Goal: Task Accomplishment & Management: Use online tool/utility

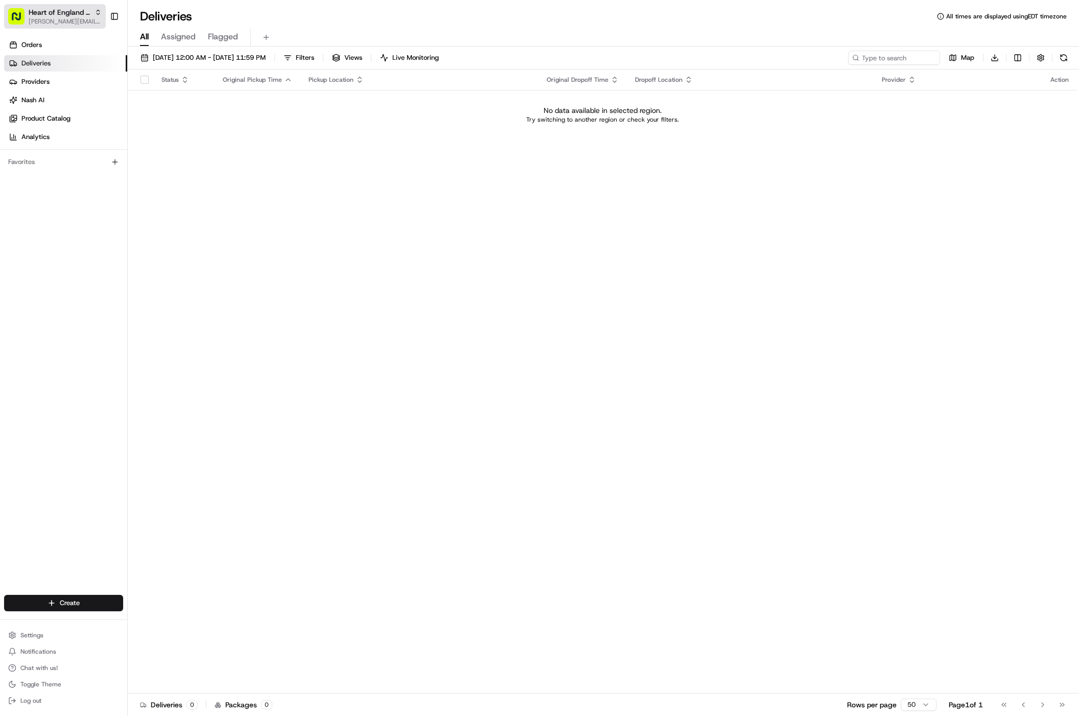
click at [61, 15] on span "Heart of England - Long Lawford" at bounding box center [60, 12] width 62 height 10
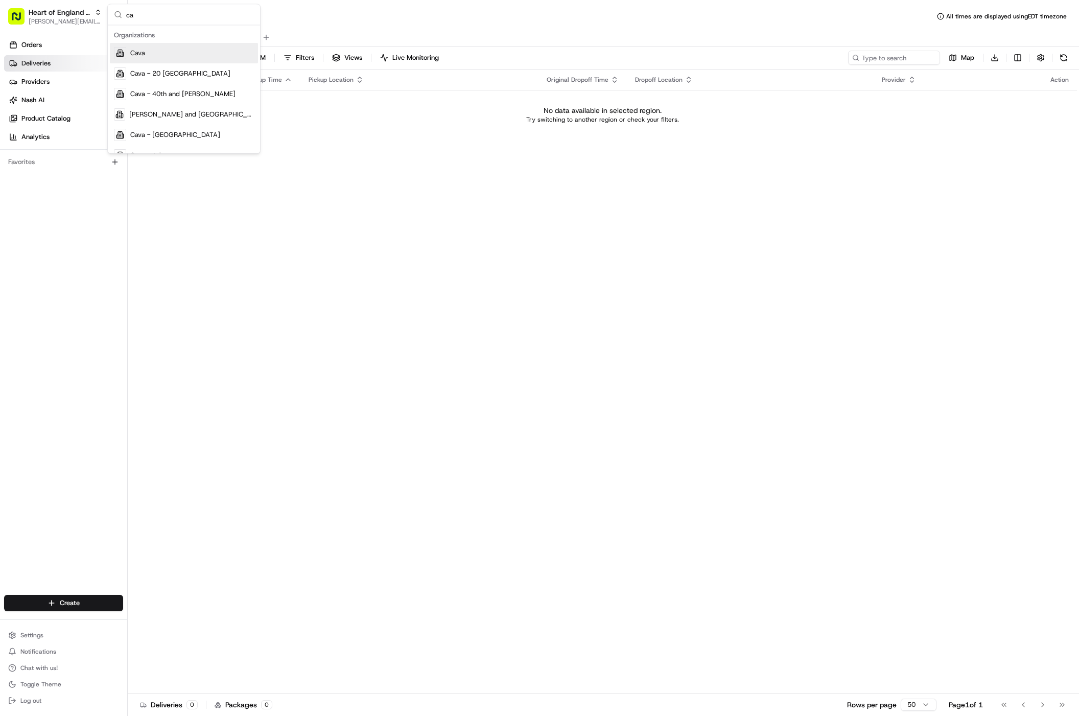
type input "c"
type input "toppers - a"
click at [170, 57] on span "Toppers - all locations" at bounding box center [163, 53] width 66 height 9
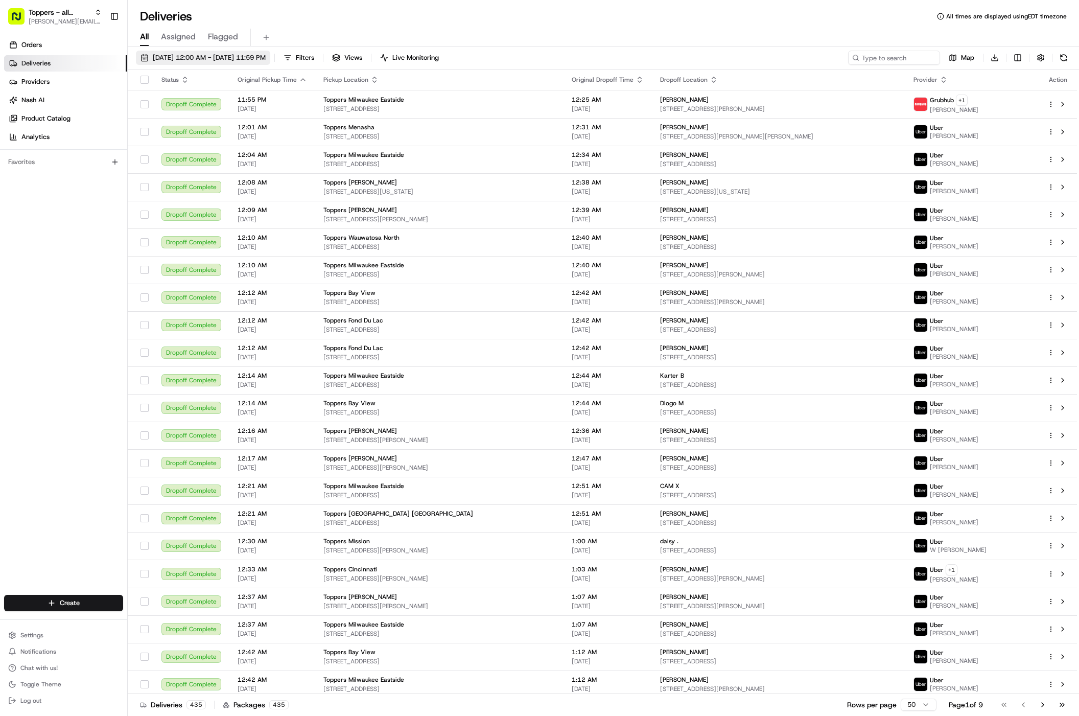
click at [202, 57] on span "[DATE] 12:00 AM - [DATE] 11:59 PM" at bounding box center [209, 57] width 113 height 9
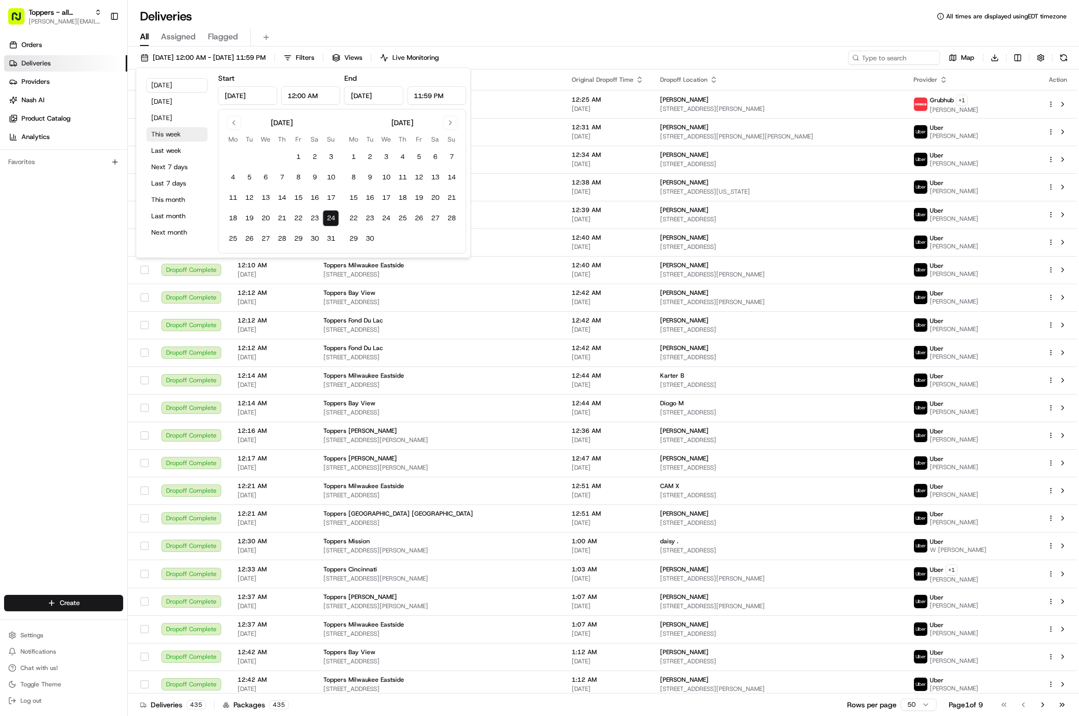
click at [194, 129] on button "This week" at bounding box center [177, 134] width 61 height 14
type input "[DATE]"
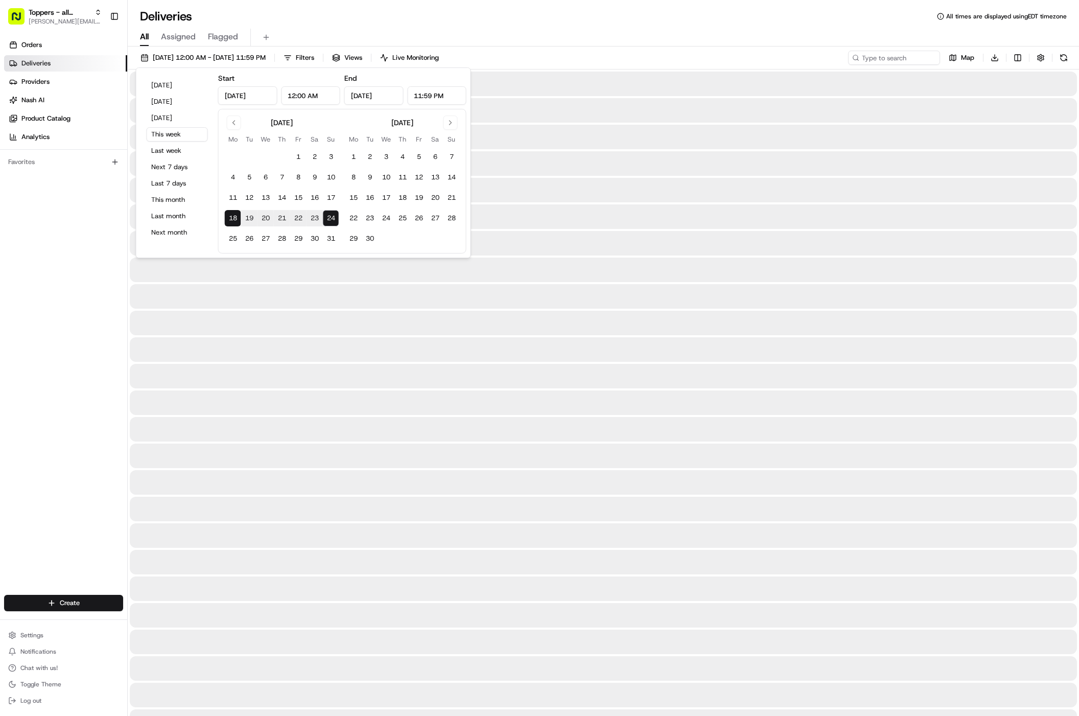
click at [291, 29] on div "All Assigned Flagged" at bounding box center [603, 38] width 951 height 18
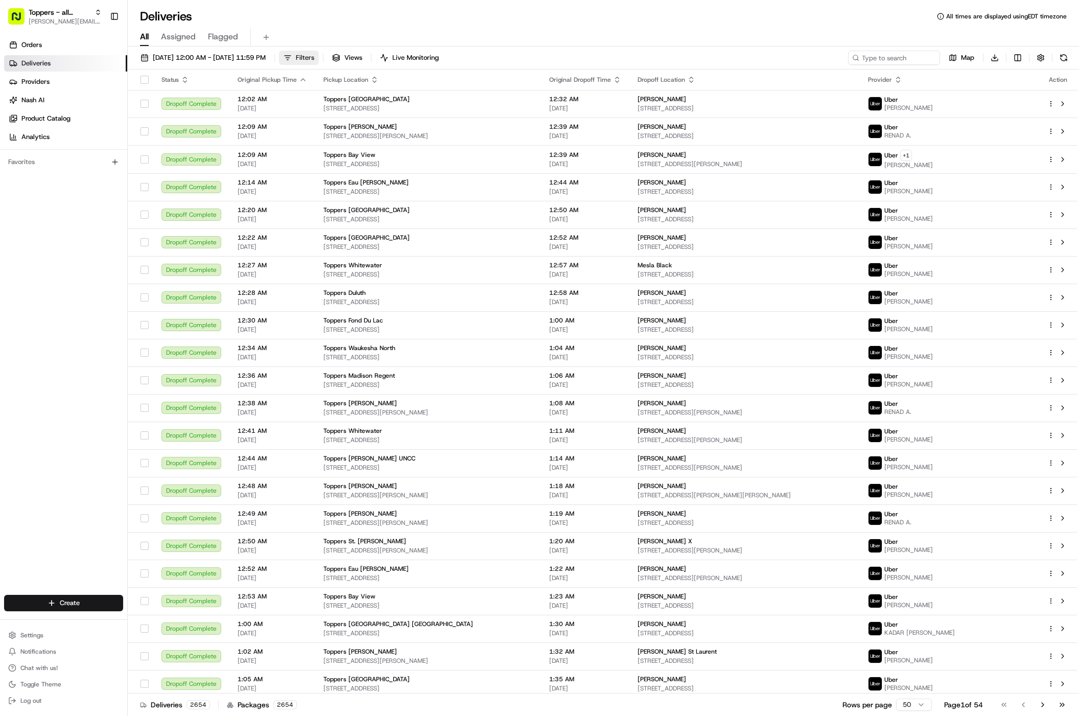
click at [319, 56] on button "Filters" at bounding box center [299, 58] width 40 height 14
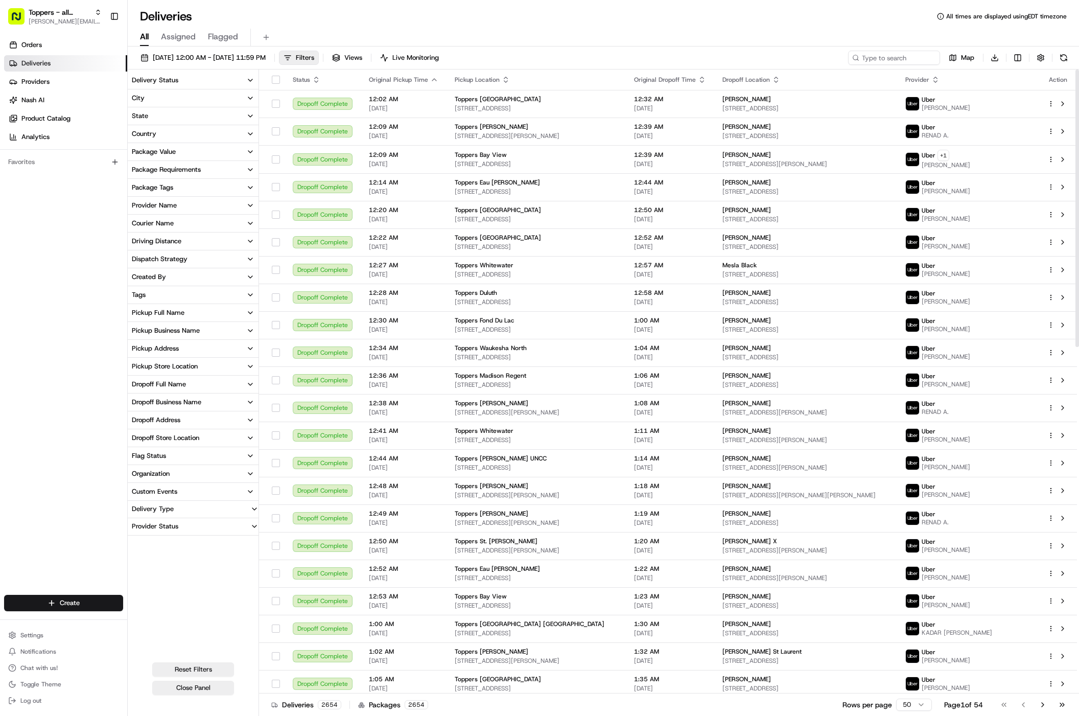
click at [249, 81] on icon "button" at bounding box center [250, 80] width 4 height 2
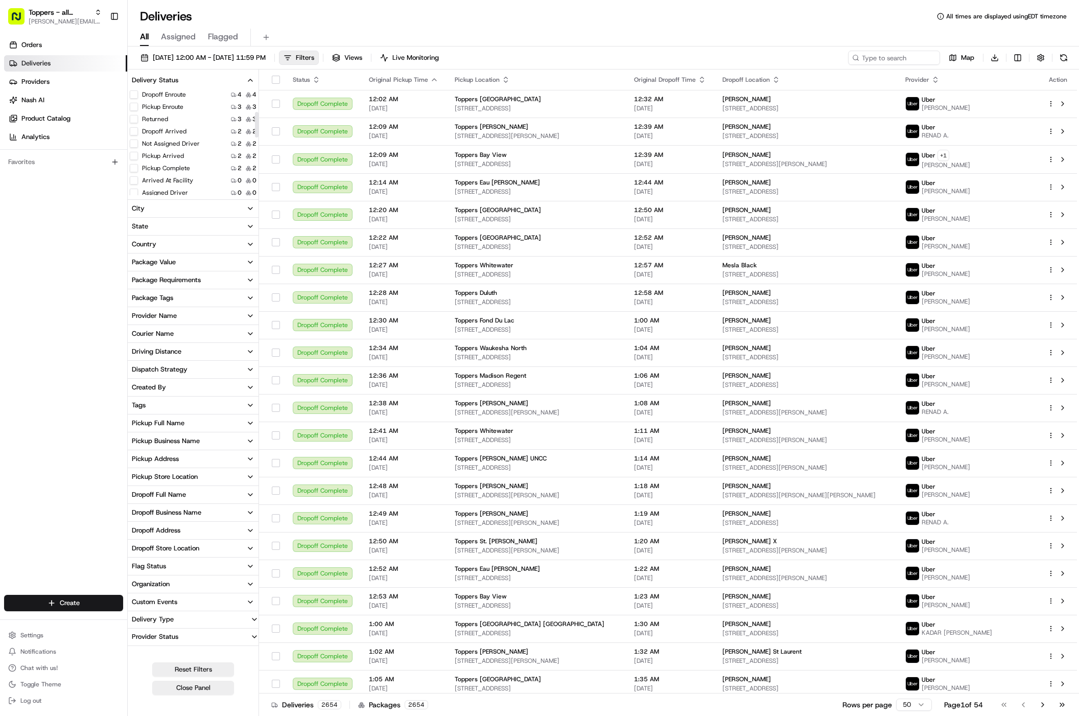
scroll to position [101, 0]
click at [134, 148] on button "Pickup Complete" at bounding box center [134, 150] width 8 height 8
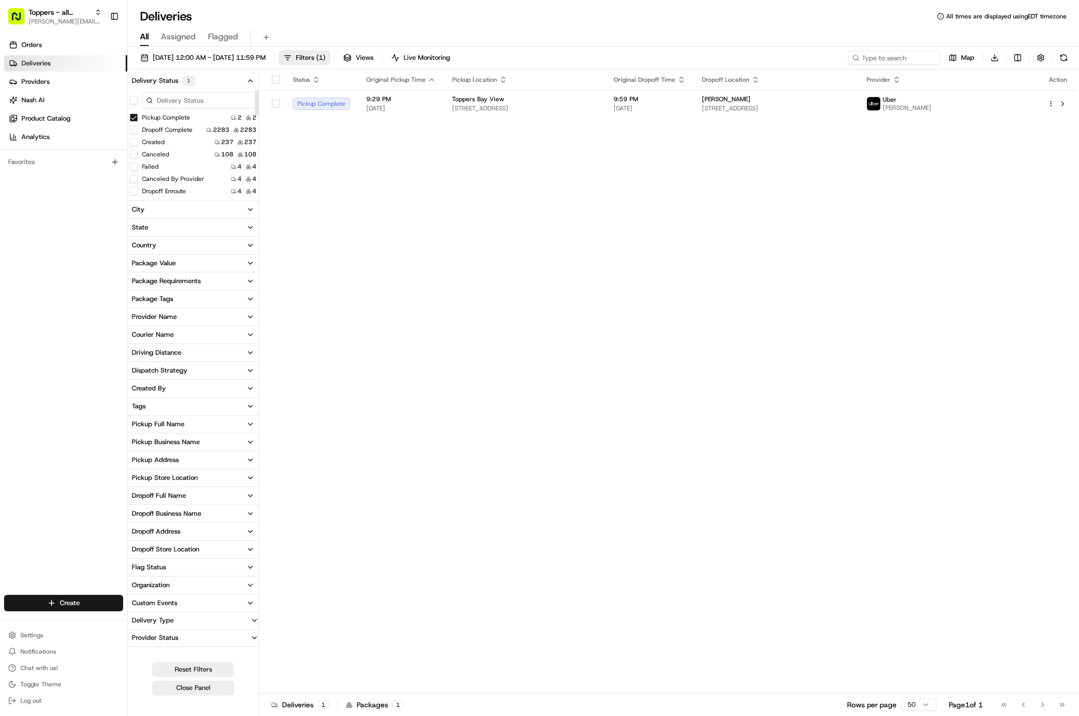
click at [134, 116] on button "Pickup Complete" at bounding box center [134, 117] width 8 height 8
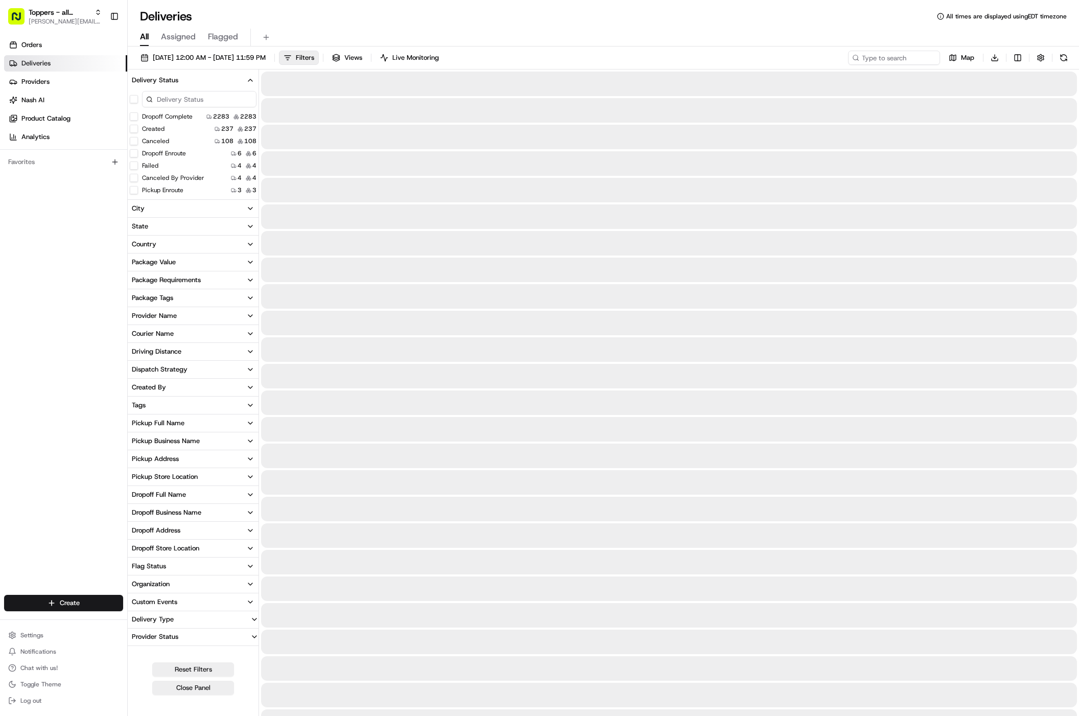
click at [133, 116] on button "Dropoff Complete" at bounding box center [134, 116] width 8 height 8
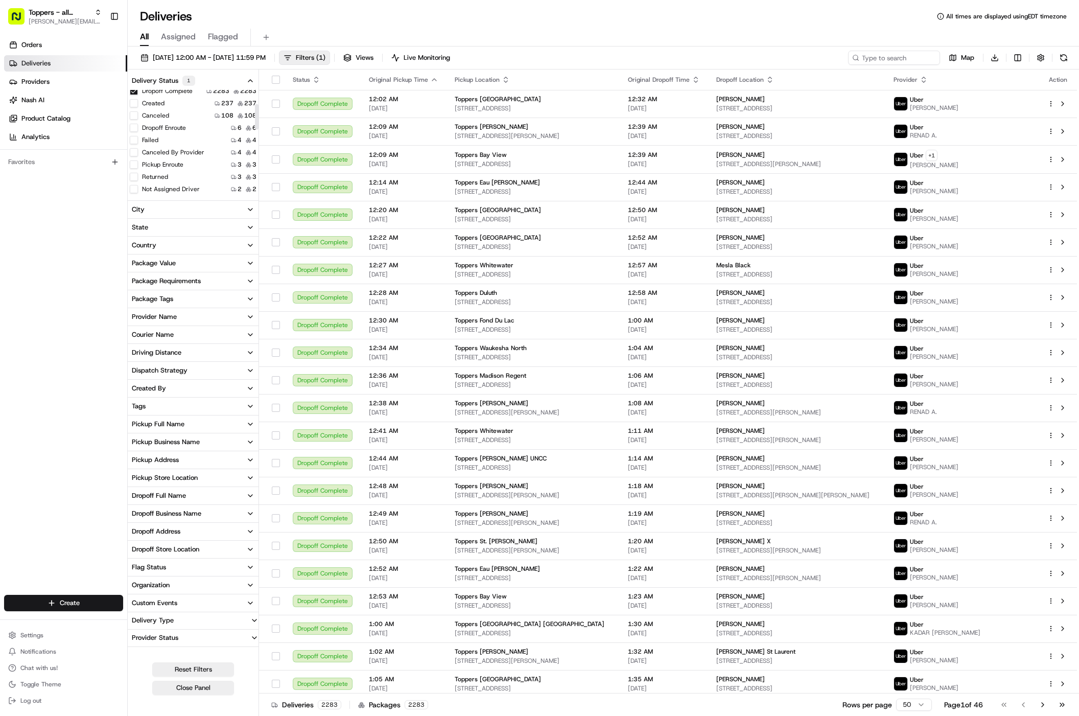
scroll to position [58, 0]
click at [248, 317] on icon "button" at bounding box center [250, 317] width 8 height 8
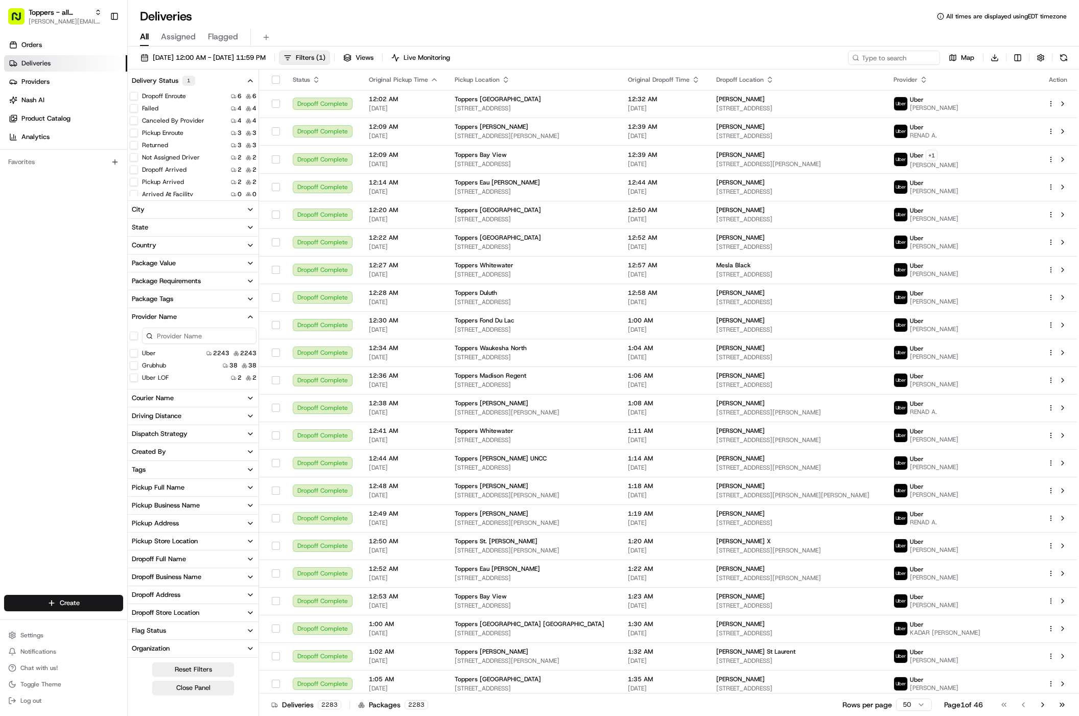
click at [135, 378] on LOF "Uber LOF" at bounding box center [134, 377] width 8 height 8
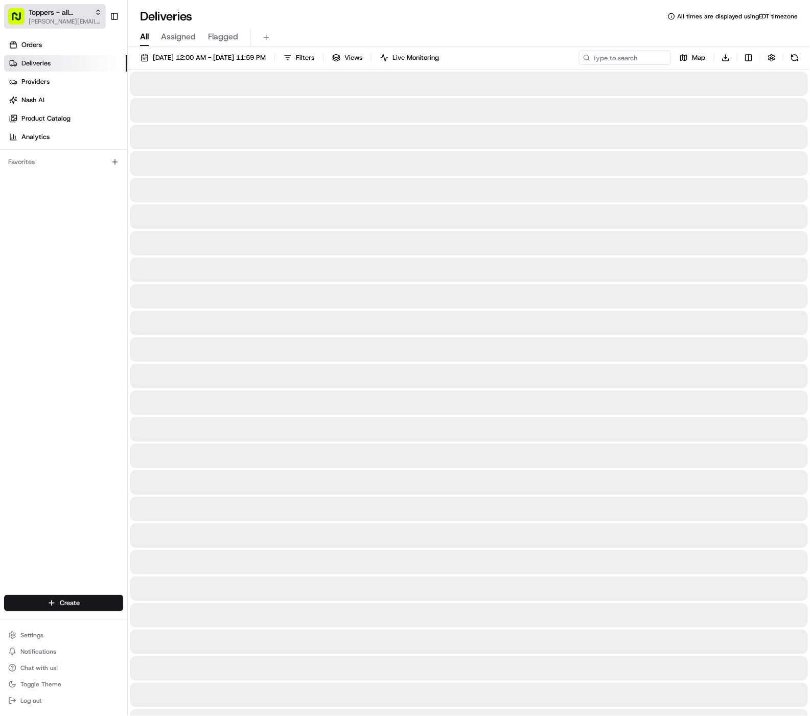
click at [48, 17] on span "[PERSON_NAME][EMAIL_ADDRESS][DOMAIN_NAME]" at bounding box center [65, 21] width 73 height 8
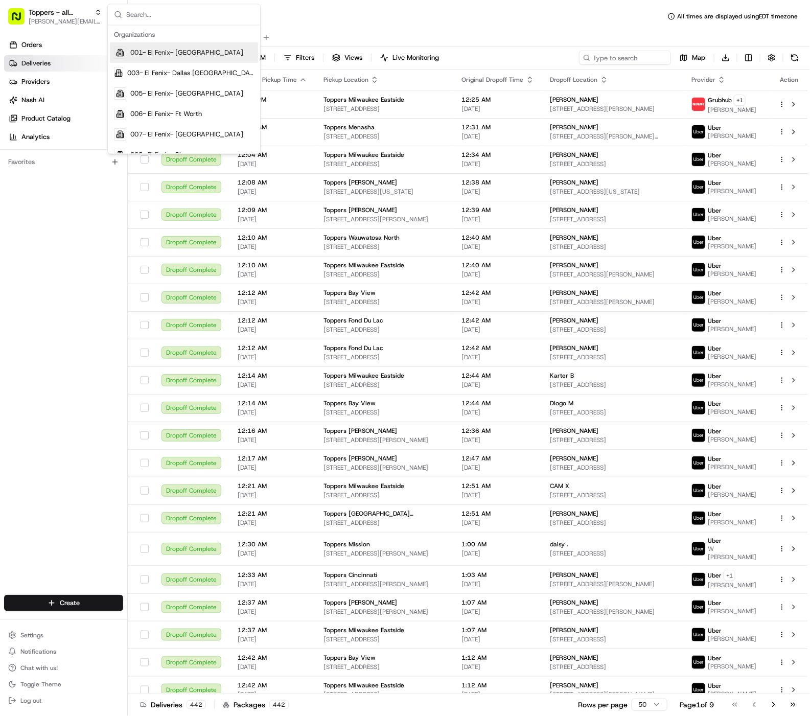
drag, startPoint x: 355, startPoint y: 22, endPoint x: 298, endPoint y: 35, distance: 58.2
click at [355, 22] on div "Deliveries All times are displayed using EDT timezone" at bounding box center [469, 16] width 682 height 16
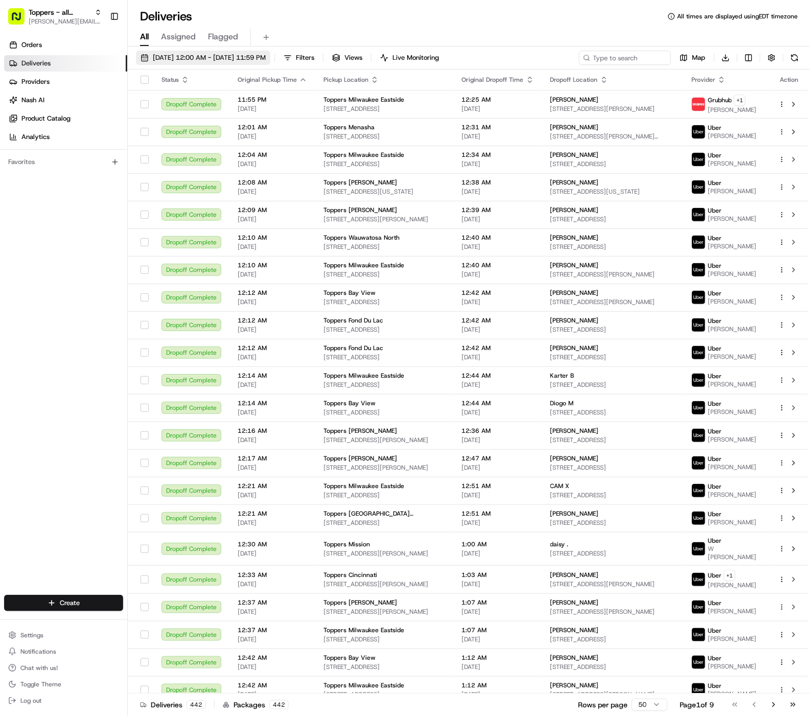
click at [211, 62] on span "[DATE] 12:00 AM - [DATE] 11:59 PM" at bounding box center [209, 57] width 113 height 9
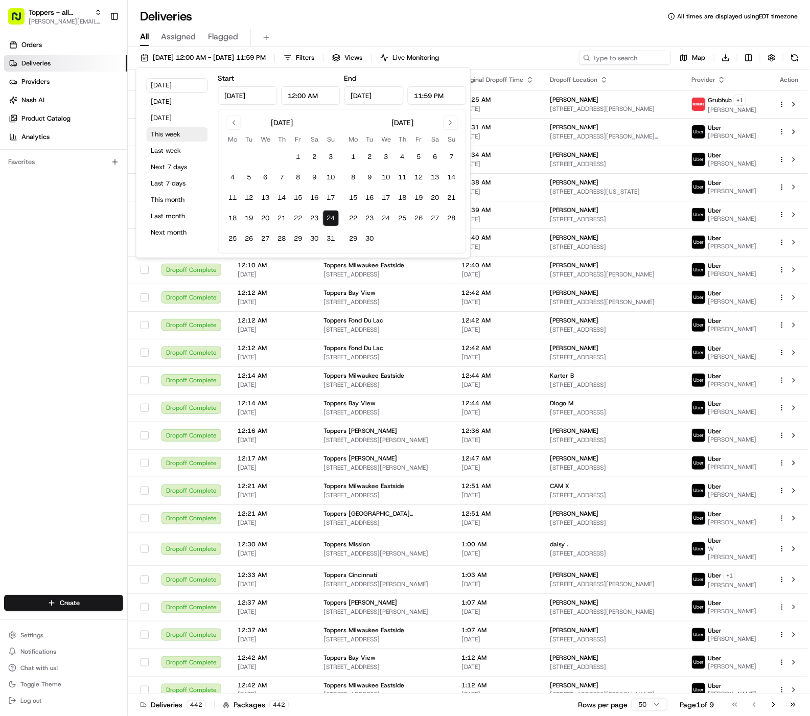
click at [187, 133] on button "This week" at bounding box center [177, 134] width 61 height 14
type input "[DATE]"
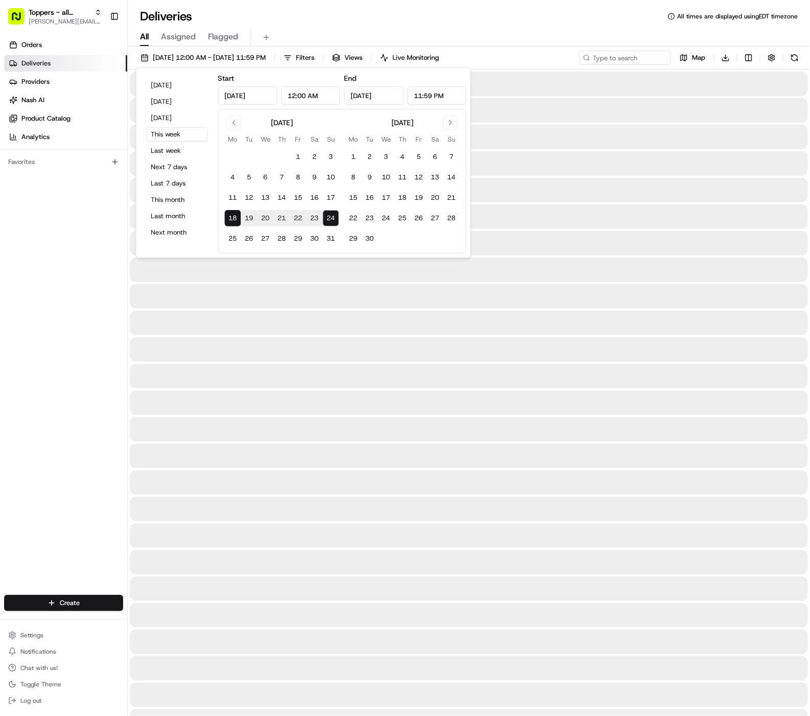
click at [370, 30] on div "All Assigned Flagged" at bounding box center [469, 38] width 682 height 18
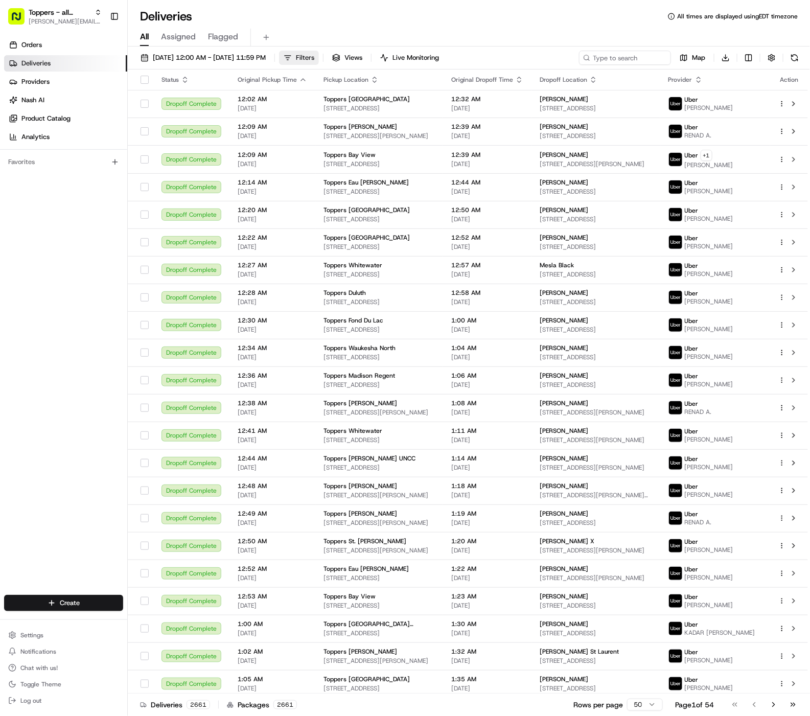
click at [314, 59] on span "Filters" at bounding box center [305, 57] width 18 height 9
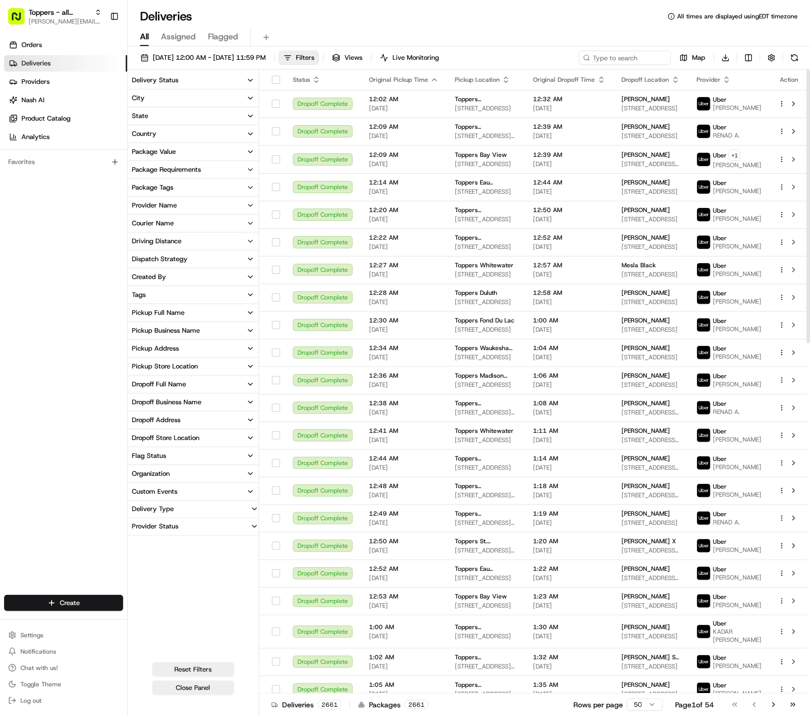
click at [242, 81] on button "Delivery Status" at bounding box center [193, 80] width 131 height 17
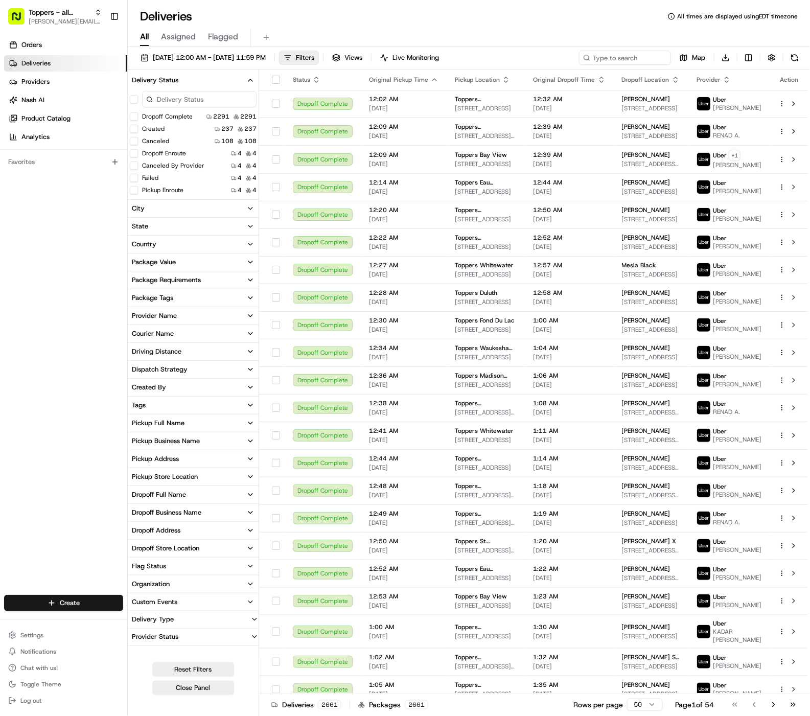
click at [134, 114] on button "Dropoff Complete" at bounding box center [134, 116] width 8 height 8
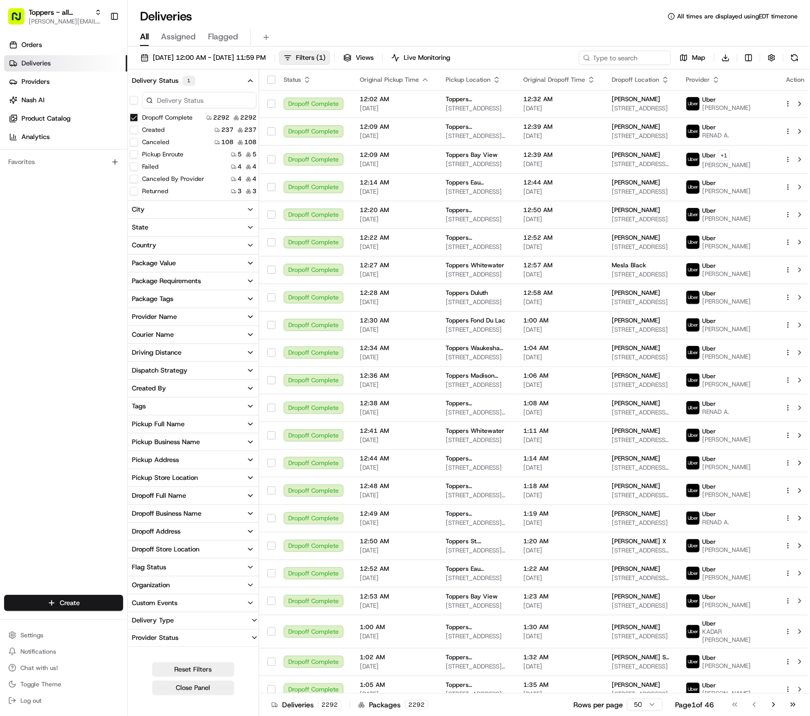
click at [253, 316] on icon "button" at bounding box center [250, 317] width 8 height 8
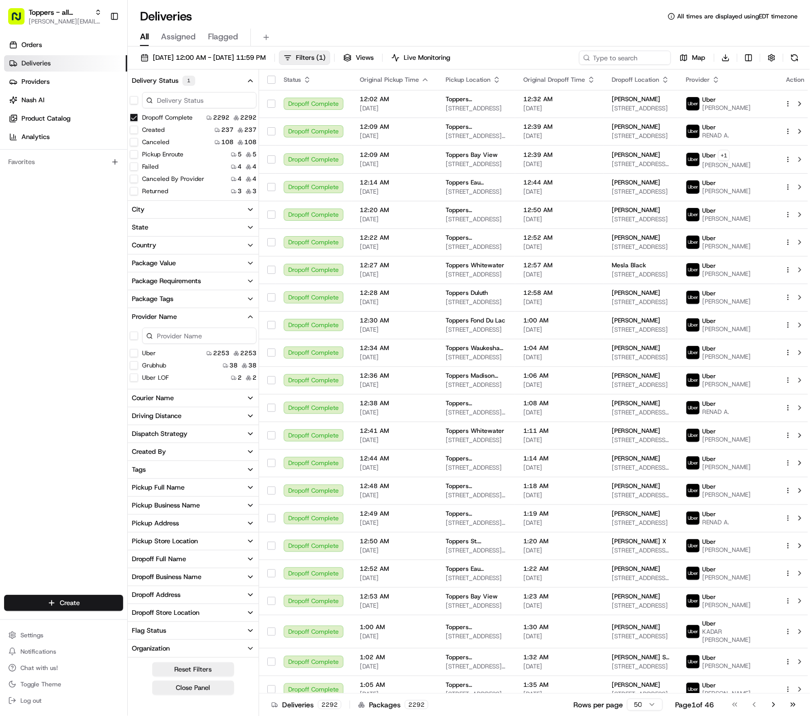
click at [134, 376] on LOF "Uber LOF" at bounding box center [134, 377] width 8 height 8
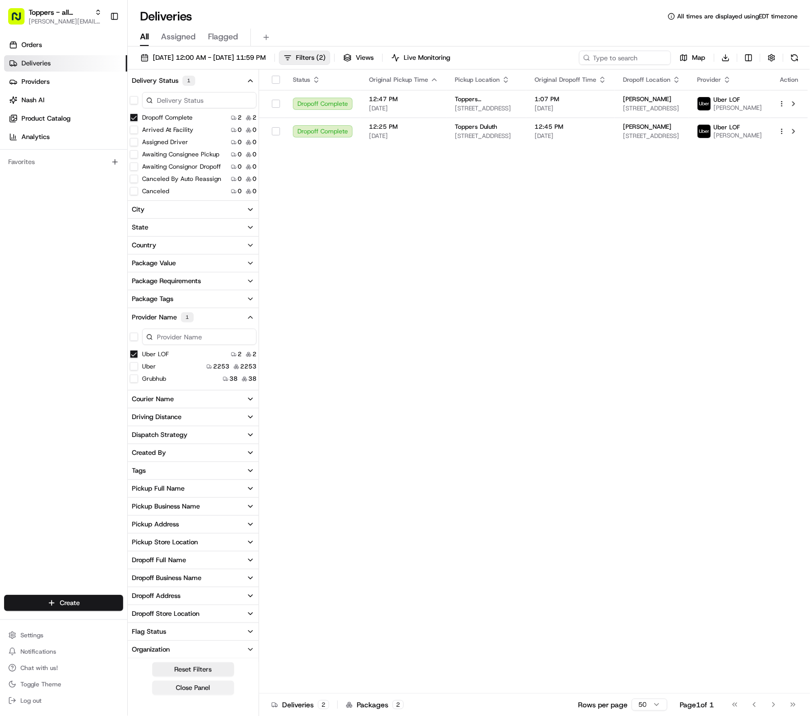
click at [212, 690] on button "Close Panel" at bounding box center [193, 688] width 82 height 14
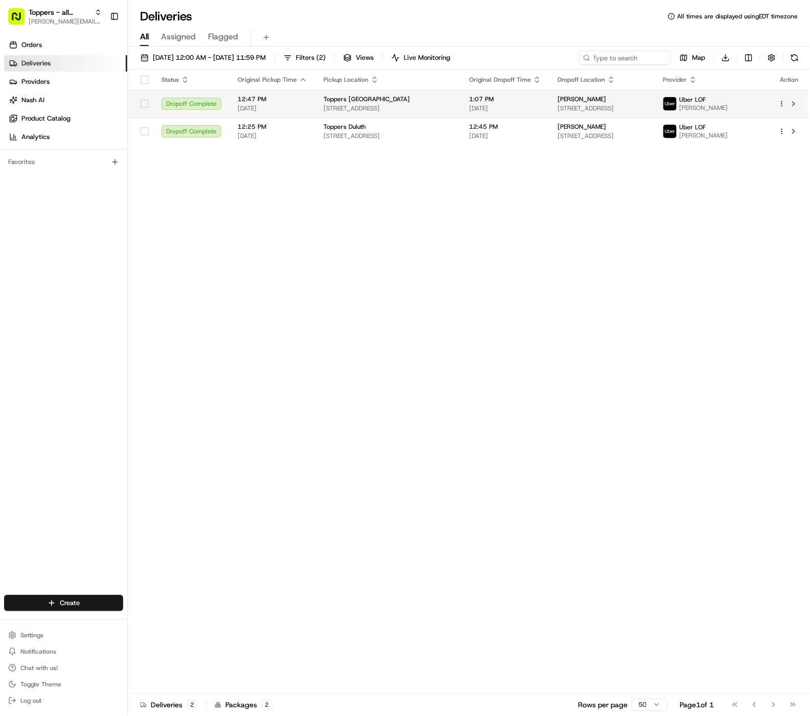
click at [782, 100] on html "Toppers - all locations [PERSON_NAME][EMAIL_ADDRESS][DOMAIN_NAME] Toggle Sideba…" at bounding box center [405, 358] width 810 height 716
click at [763, 136] on div "Delivery Details ⌘+⏎" at bounding box center [753, 136] width 111 height 17
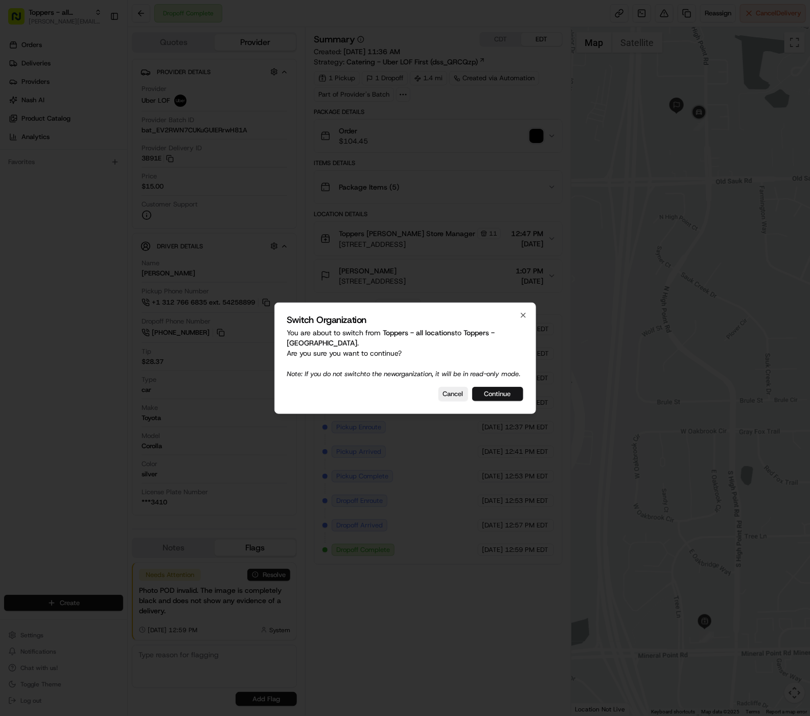
click at [513, 401] on button "Continue" at bounding box center [497, 394] width 51 height 14
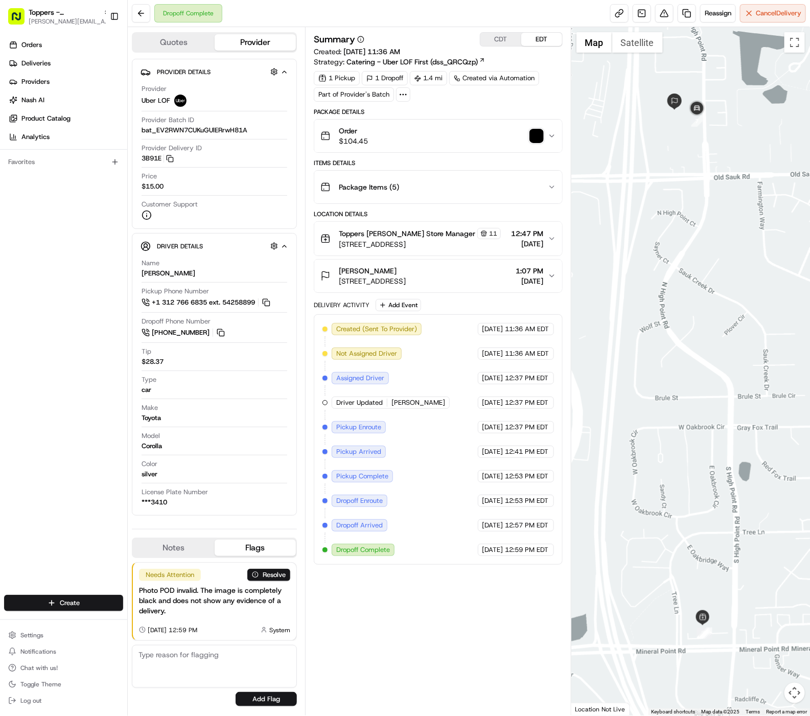
click at [535, 138] on img "button" at bounding box center [536, 136] width 14 height 14
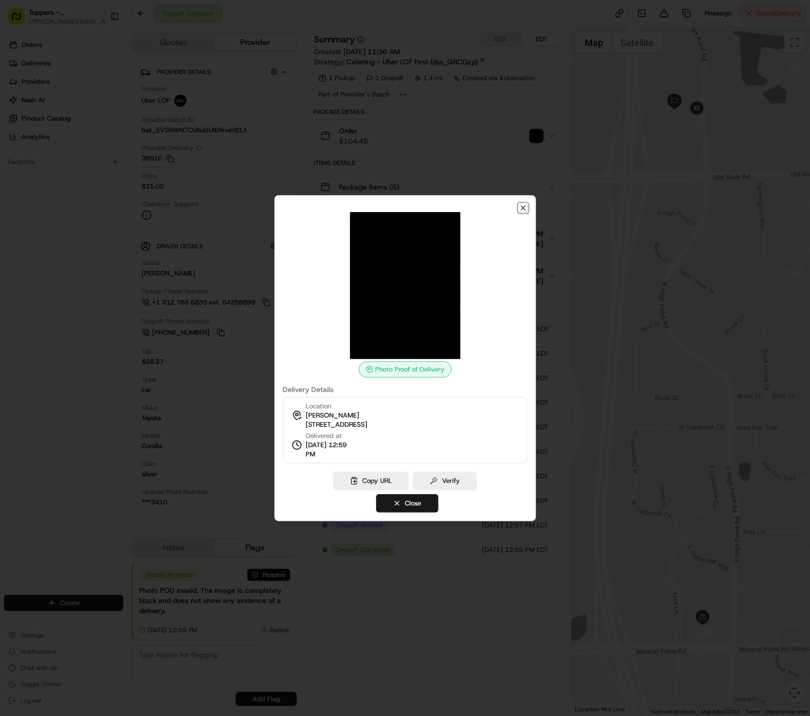
click at [521, 208] on icon "button" at bounding box center [523, 208] width 8 height 8
